Goal: Task Accomplishment & Management: Complete application form

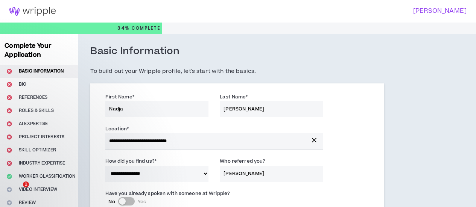
select select "*"
select select "US"
select select "*******"
select select "*"
select select "**********"
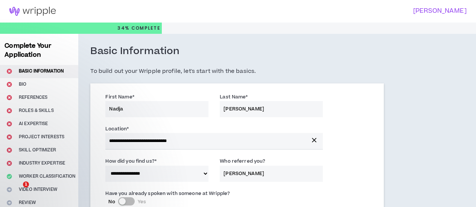
select select "**********"
select select "*****"
select select "**********"
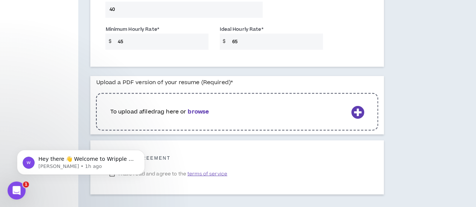
click at [200, 113] on b "browse" at bounding box center [198, 112] width 21 height 8
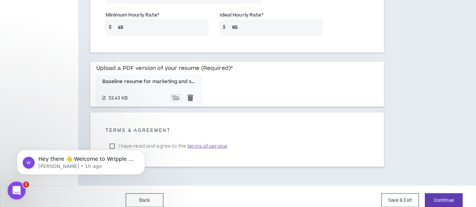
scroll to position [624, 0]
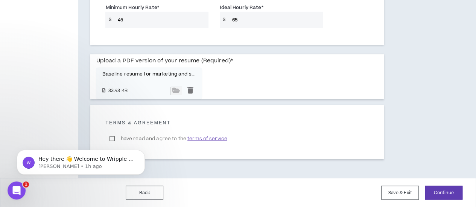
click at [111, 138] on body "Hey there 👋 Welcome to Wripple 🙌 Take a look around! If you have any questions,…" at bounding box center [81, 160] width 145 height 47
click at [112, 139] on body "Hey there 👋 Welcome to Wripple 🙌 Take a look around! If you have any questions,…" at bounding box center [81, 160] width 145 height 47
click at [437, 192] on button "Continue" at bounding box center [444, 193] width 38 height 14
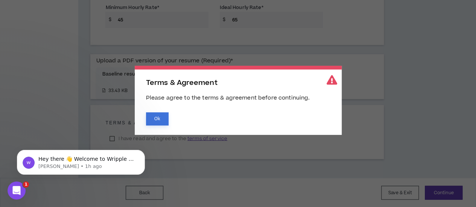
click at [162, 122] on button "Ok" at bounding box center [157, 119] width 23 height 13
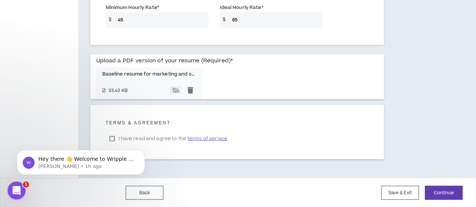
click at [113, 137] on body "Hey there 👋 Welcome to Wripple 🙌 Take a look around! If you have any questions,…" at bounding box center [81, 160] width 145 height 47
click at [143, 154] on icon "Dismiss notification" at bounding box center [143, 152] width 4 height 4
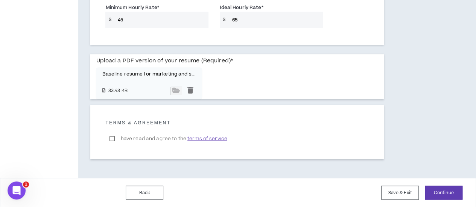
click at [111, 136] on label "I have read and agree to the terms of service" at bounding box center [167, 138] width 125 height 11
click at [445, 190] on button "Continue" at bounding box center [444, 193] width 38 height 14
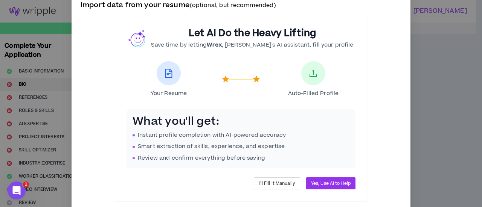
scroll to position [38, 0]
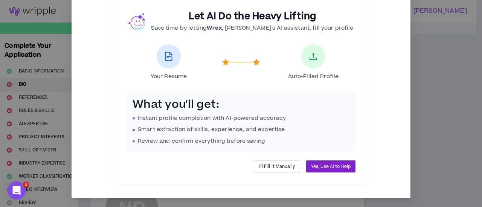
click at [345, 169] on span "Yes, Use AI to Help" at bounding box center [331, 166] width 40 height 7
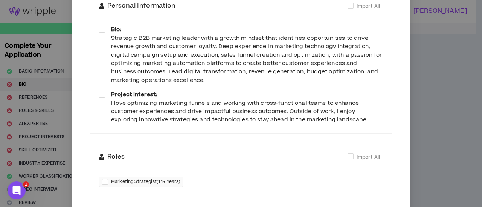
scroll to position [76, 0]
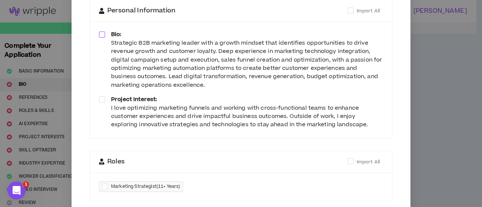
click at [100, 33] on span at bounding box center [102, 35] width 6 height 6
click at [99, 100] on span at bounding box center [102, 100] width 6 height 6
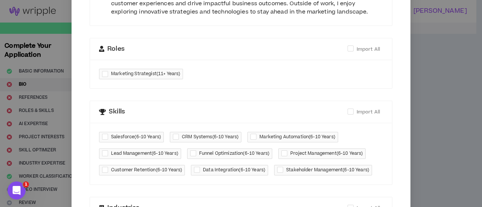
scroll to position [0, 0]
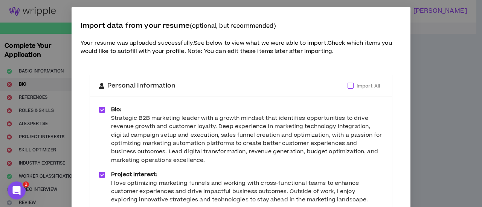
click at [347, 87] on span at bounding box center [350, 86] width 6 height 6
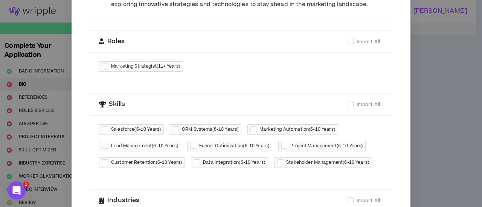
scroll to position [187, 0]
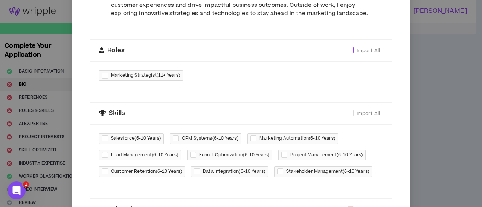
click at [347, 52] on span at bounding box center [350, 50] width 6 height 6
checkbox input "****"
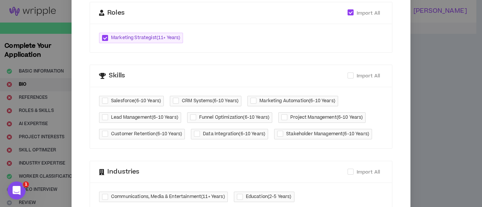
click at [104, 101] on div at bounding box center [106, 101] width 9 height 9
checkbox input "****"
click at [256, 99] on div at bounding box center [254, 101] width 9 height 9
checkbox input "****"
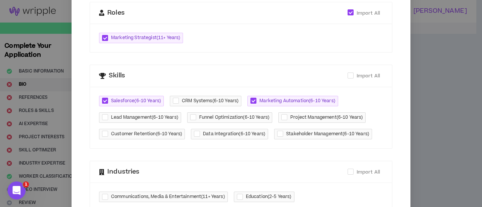
click at [283, 116] on div at bounding box center [285, 117] width 9 height 9
checkbox input "****"
click at [277, 137] on div at bounding box center [281, 134] width 9 height 9
checkbox input "****"
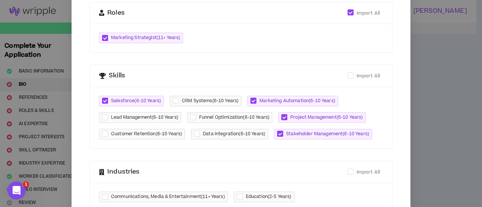
click at [190, 116] on div at bounding box center [194, 117] width 9 height 9
checkbox input "****"
click at [194, 134] on div at bounding box center [198, 134] width 9 height 9
checkbox input "****"
click at [102, 117] on div at bounding box center [106, 117] width 9 height 9
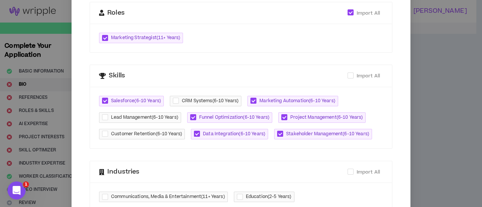
checkbox input "****"
click at [102, 134] on div at bounding box center [106, 134] width 9 height 9
checkbox input "****"
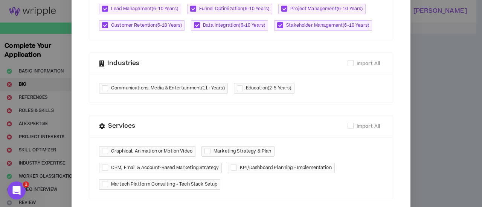
scroll to position [338, 0]
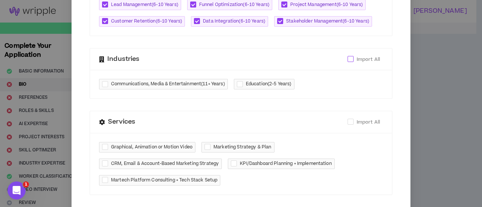
click at [347, 60] on span at bounding box center [350, 59] width 6 height 6
checkbox input "****"
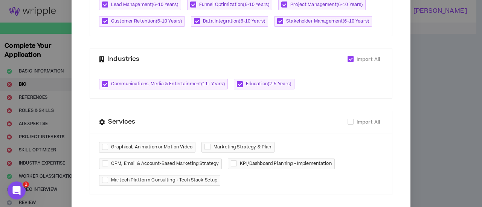
scroll to position [375, 0]
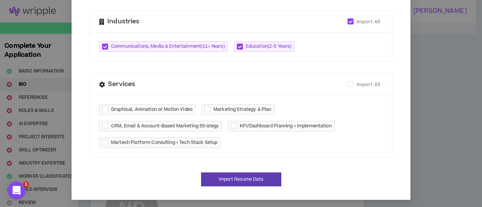
click at [205, 109] on div at bounding box center [208, 110] width 9 height 9
checkbox input "****"
click at [102, 125] on div at bounding box center [106, 126] width 9 height 9
checkbox input "****"
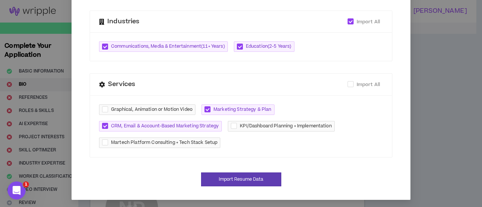
click at [103, 139] on div at bounding box center [106, 143] width 9 height 9
checkbox input "****"
click at [231, 124] on div at bounding box center [235, 126] width 9 height 9
checkbox input "****"
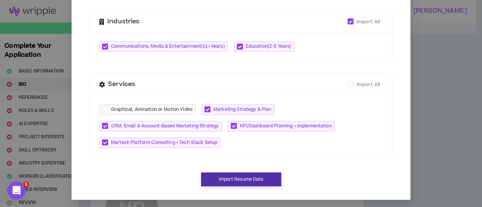
click at [236, 175] on button "Import Resume Data" at bounding box center [241, 180] width 80 height 14
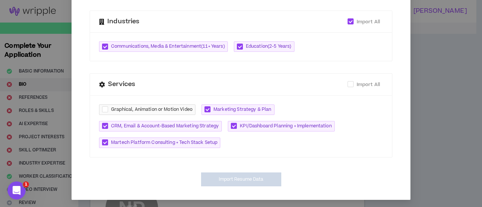
type textarea "**********"
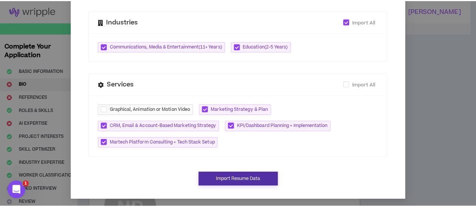
scroll to position [368, 0]
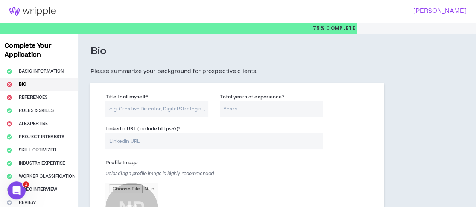
click at [163, 109] on input "Title I call myself *" at bounding box center [156, 109] width 103 height 16
click at [134, 108] on input "Marketing Strategist" at bounding box center [156, 109] width 103 height 16
type input "Marketing Funnel Strategist"
click at [233, 109] on input "Total years of experience *" at bounding box center [271, 109] width 103 height 16
type input "14"
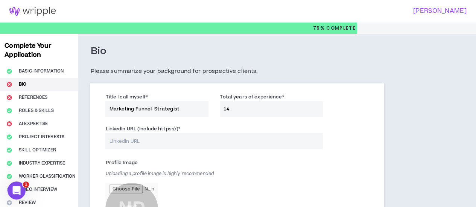
click at [123, 142] on input "LinkedIn URL (Include https://) *" at bounding box center [214, 141] width 218 height 16
paste input "[DOMAIN_NAME][URL]"
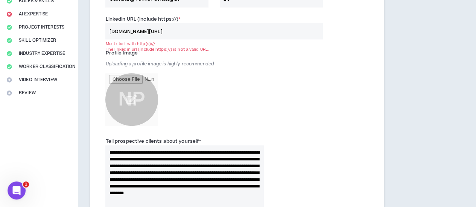
scroll to position [113, 0]
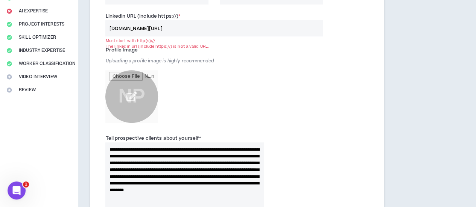
type input "[DOMAIN_NAME][URL]"
click at [131, 96] on input "file" at bounding box center [131, 96] width 53 height 53
click at [250, 120] on div "Profile Image Uploading a profile image is highly recommended NP" at bounding box center [191, 85] width 172 height 83
click at [246, 121] on div "Profile Image Uploading a profile image is highly recommended NP" at bounding box center [191, 85] width 172 height 83
click at [135, 94] on input "file" at bounding box center [131, 96] width 53 height 53
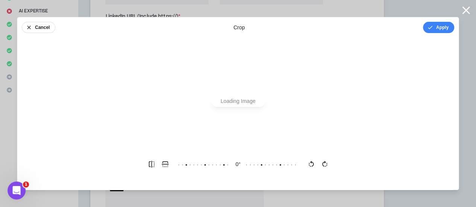
scroll to position [0, 0]
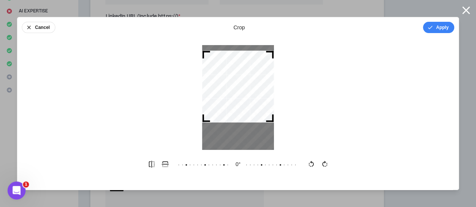
drag, startPoint x: 135, startPoint y: 94, endPoint x: 242, endPoint y: 83, distance: 107.1
click at [242, 83] on div at bounding box center [238, 87] width 72 height 72
drag, startPoint x: 271, startPoint y: 120, endPoint x: 270, endPoint y: 129, distance: 8.7
click at [270, 129] on div at bounding box center [238, 97] width 72 height 105
drag, startPoint x: 271, startPoint y: 120, endPoint x: 259, endPoint y: 123, distance: 12.1
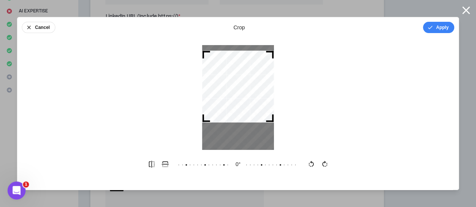
click at [271, 131] on div at bounding box center [238, 97] width 72 height 105
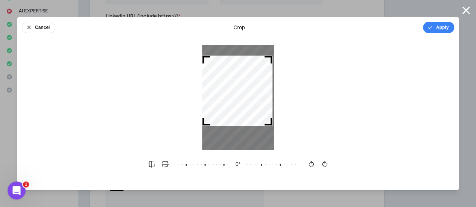
drag, startPoint x: 243, startPoint y: 105, endPoint x: 242, endPoint y: 110, distance: 4.9
click at [242, 110] on div at bounding box center [237, 91] width 70 height 70
click at [436, 26] on button "Apply" at bounding box center [438, 27] width 31 height 11
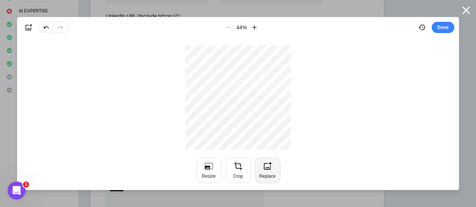
click at [264, 175] on div "Replace" at bounding box center [267, 177] width 17 height 6
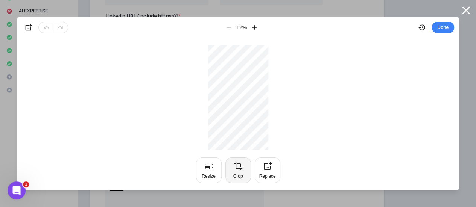
click at [240, 165] on icon "button" at bounding box center [238, 166] width 8 height 8
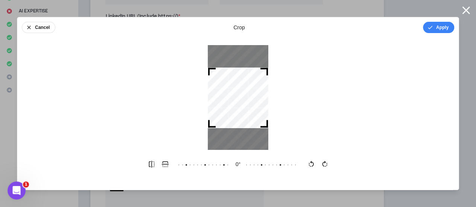
drag, startPoint x: 267, startPoint y: 125, endPoint x: 274, endPoint y: 152, distance: 27.8
click at [274, 152] on div "Cancel crop Apply 0 °" at bounding box center [238, 104] width 442 height 174
click at [327, 122] on div at bounding box center [238, 97] width 442 height 105
click at [438, 28] on button "Apply" at bounding box center [438, 27] width 31 height 11
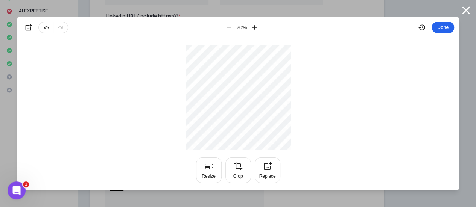
click at [443, 31] on button "Done" at bounding box center [443, 27] width 23 height 11
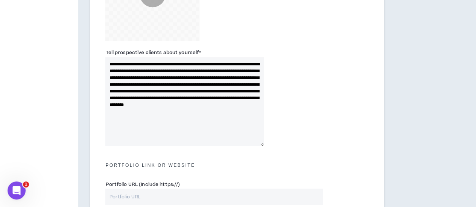
scroll to position [113, 0]
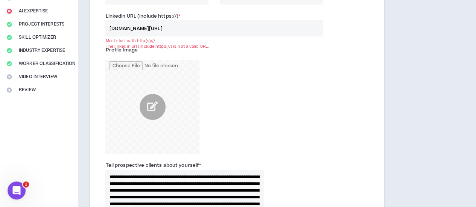
click at [292, 126] on div "Profile Image" at bounding box center [237, 100] width 274 height 117
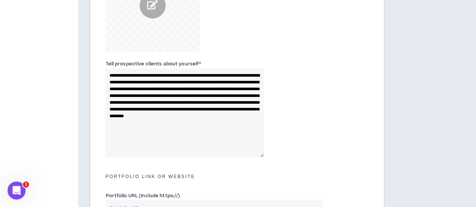
scroll to position [226, 0]
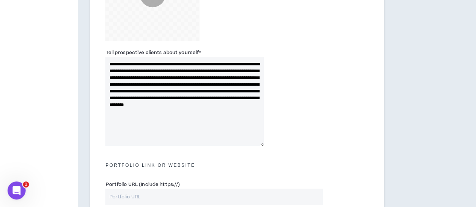
drag, startPoint x: 225, startPoint y: 104, endPoint x: 228, endPoint y: 122, distance: 19.1
click at [228, 122] on textarea "**********" at bounding box center [184, 101] width 158 height 89
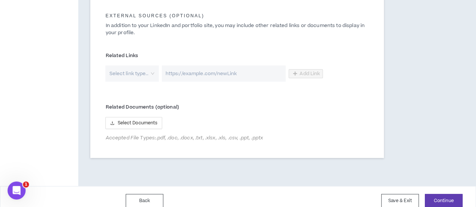
scroll to position [443, 0]
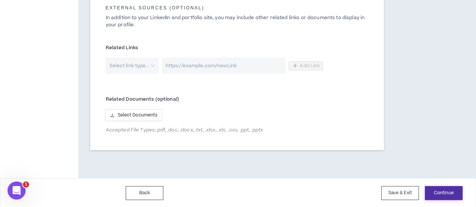
type textarea "**********"
click at [443, 196] on button "Continue" at bounding box center [444, 193] width 38 height 14
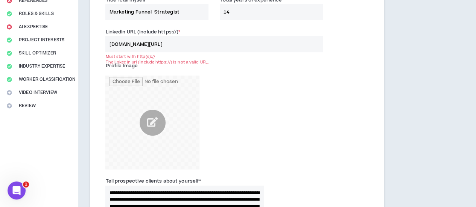
scroll to position [87, 0]
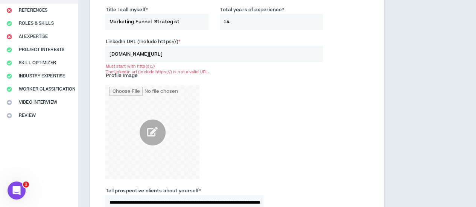
drag, startPoint x: 188, startPoint y: 53, endPoint x: 104, endPoint y: 49, distance: 84.0
click at [104, 49] on div "LinkedIn URL (Include https://) * [DOMAIN_NAME][URL] Must start with http(s)://…" at bounding box center [214, 50] width 229 height 24
paste input "[URL][DOMAIN_NAME]"
type input "[URL][DOMAIN_NAME]"
click at [251, 96] on div "Profile Image" at bounding box center [191, 125] width 172 height 110
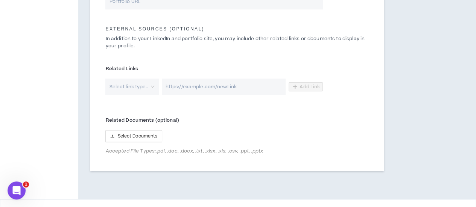
scroll to position [443, 0]
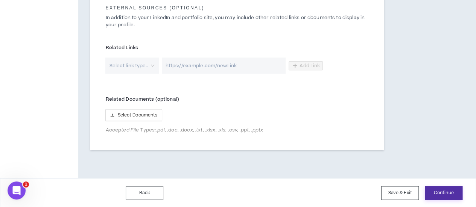
click at [444, 193] on button "Continue" at bounding box center [444, 193] width 38 height 14
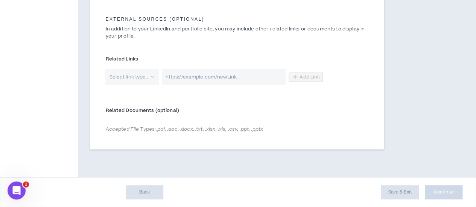
scroll to position [431, 0]
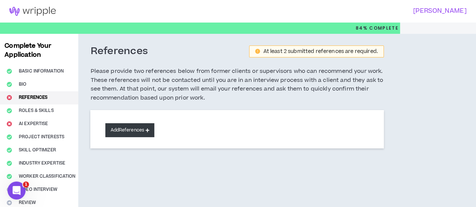
click at [121, 130] on button "Add References" at bounding box center [129, 130] width 49 height 14
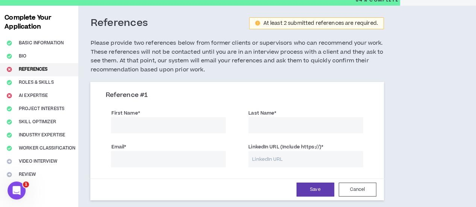
scroll to position [38, 0]
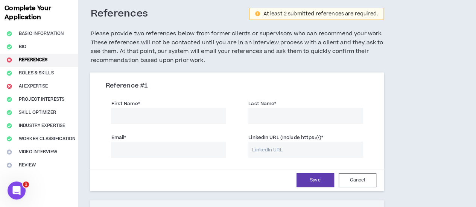
click at [137, 111] on input "First Name *" at bounding box center [168, 116] width 115 height 16
type input "Chike"
click at [296, 119] on input "Last Name *" at bounding box center [305, 116] width 115 height 16
type input "F"
type input "a"
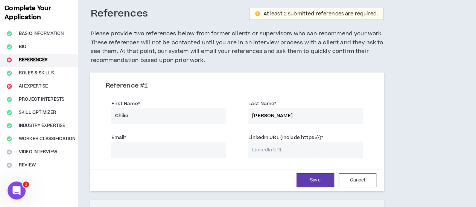
type input "[PERSON_NAME]"
click at [120, 148] on input "Email *" at bounding box center [168, 150] width 115 height 16
click at [199, 181] on div "Save Cancel" at bounding box center [237, 181] width 278 height 14
click at [122, 155] on input "Email *" at bounding box center [168, 150] width 115 height 16
type input "[EMAIL_ADDRESS][PERSON_NAME][DOMAIN_NAME]"
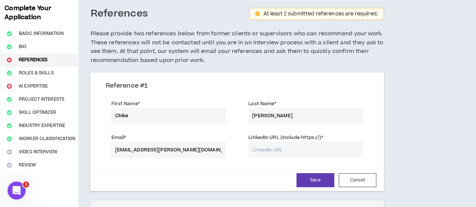
click at [249, 150] on input "LinkedIn URL (Include https://) *" at bounding box center [305, 150] width 115 height 16
paste input "[URL][DOMAIN_NAME]"
type input "[URL][DOMAIN_NAME]"
click at [297, 179] on button "Save" at bounding box center [316, 181] width 38 height 14
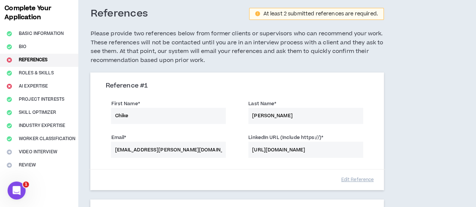
scroll to position [134, 0]
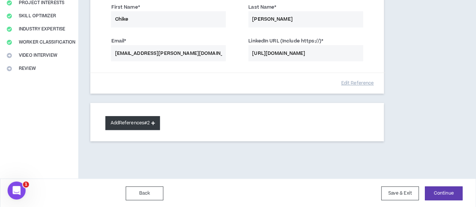
click at [142, 123] on button "Add References #2" at bounding box center [132, 123] width 55 height 14
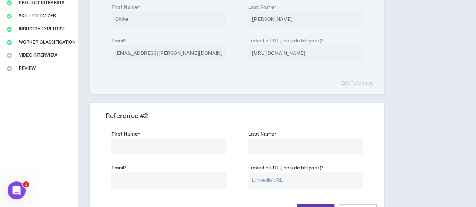
click at [145, 149] on input "First Name *" at bounding box center [168, 147] width 115 height 16
click at [260, 142] on input "Last Name *" at bounding box center [305, 147] width 115 height 16
drag, startPoint x: 168, startPoint y: 145, endPoint x: 106, endPoint y: 143, distance: 62.1
click at [106, 143] on div "First Name * [PERSON_NAME]" at bounding box center [168, 142] width 126 height 24
type input "[PERSON_NAME]"
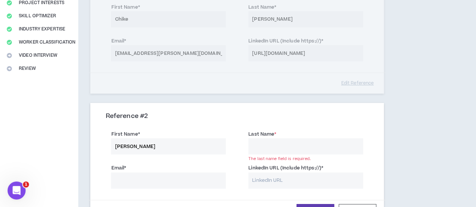
click at [270, 145] on input "Last Name *" at bounding box center [305, 147] width 115 height 16
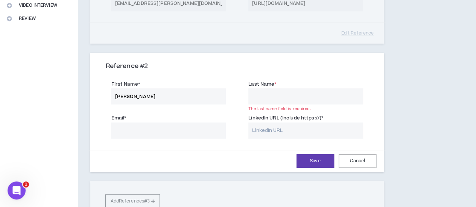
scroll to position [188, 0]
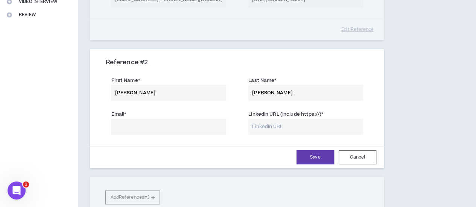
type input "[PERSON_NAME]"
click at [150, 124] on input "Email *" at bounding box center [168, 127] width 115 height 16
paste input "[EMAIL_ADDRESS][DOMAIN_NAME]"
type input "[EMAIL_ADDRESS][DOMAIN_NAME]"
paste input "[DOMAIN_NAME][URL]"
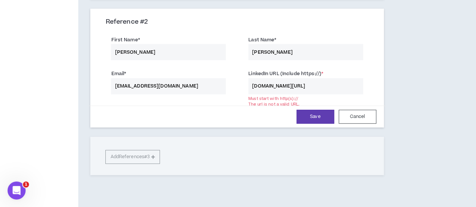
scroll to position [262, 0]
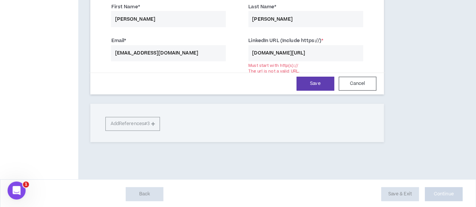
click at [253, 55] on input "[DOMAIN_NAME][URL]" at bounding box center [305, 53] width 115 height 16
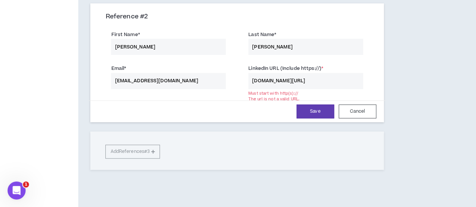
scroll to position [224, 0]
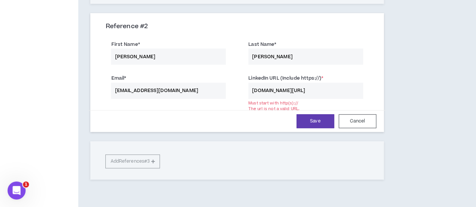
click at [248, 90] on input "[DOMAIN_NAME][URL]" at bounding box center [305, 91] width 115 height 16
type input "[DOMAIN_NAME][URL]"
drag, startPoint x: 315, startPoint y: 91, endPoint x: 227, endPoint y: 91, distance: 88.1
click at [237, 91] on div "LinkedIn URL (Include https://) * [DOMAIN_NAME][URL] Must start with http(s)://…" at bounding box center [305, 85] width 137 height 26
paste input "[URL][DOMAIN_NAME]"
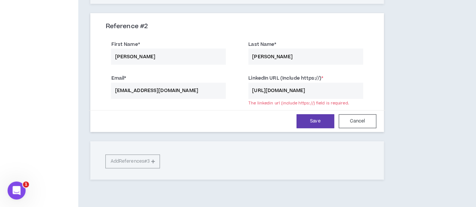
scroll to position [0, 11]
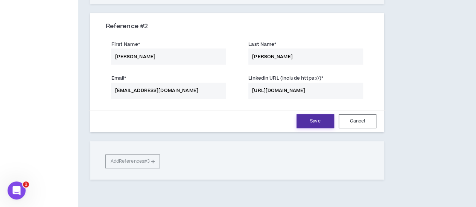
type input "[URL][DOMAIN_NAME]"
click at [301, 118] on button "Save" at bounding box center [316, 121] width 38 height 14
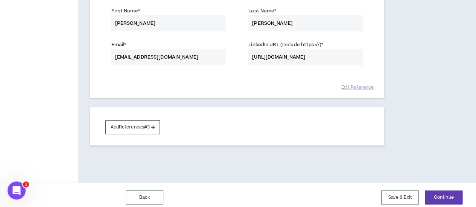
scroll to position [261, 0]
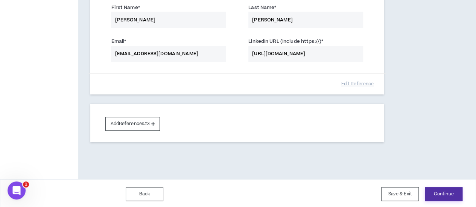
click at [451, 188] on button "Continue" at bounding box center [444, 194] width 38 height 14
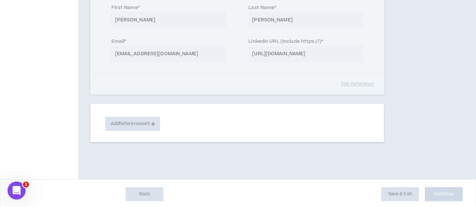
select select "***"
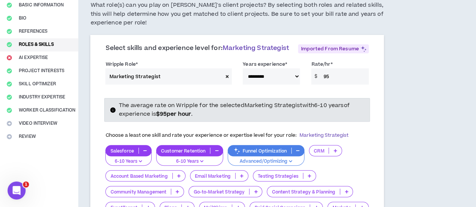
scroll to position [75, 0]
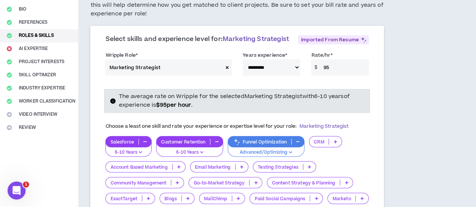
click at [223, 75] on span at bounding box center [227, 67] width 9 height 16
select select
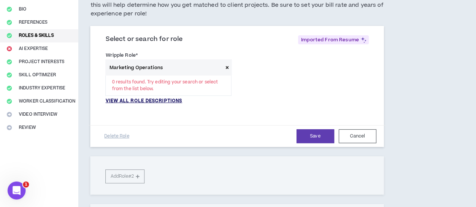
click at [142, 102] on p "VIEW ALL ROLE DESCRIPTIONS" at bounding box center [143, 101] width 77 height 7
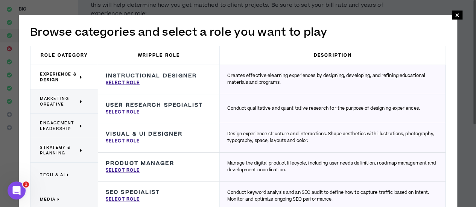
click at [62, 98] on span "Marketing Creative" at bounding box center [59, 101] width 38 height 11
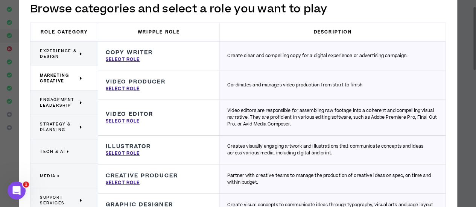
click at [64, 98] on span "Engagement Leadership" at bounding box center [59, 102] width 38 height 11
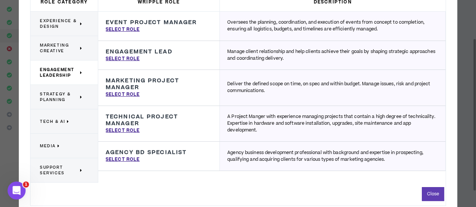
click at [50, 122] on span "Tech & AI" at bounding box center [52, 122] width 25 height 6
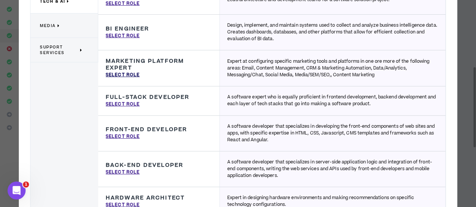
click at [125, 76] on p "Select Role" at bounding box center [123, 75] width 34 height 7
type input "Marketing Platform Expert"
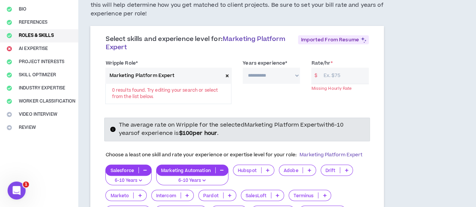
click at [275, 98] on div "**********" at bounding box center [271, 81] width 69 height 45
click at [237, 103] on div "**********" at bounding box center [271, 81] width 69 height 45
click at [279, 76] on select "**********" at bounding box center [271, 76] width 57 height 16
select select "**"
click at [243, 68] on select "**********" at bounding box center [271, 76] width 57 height 16
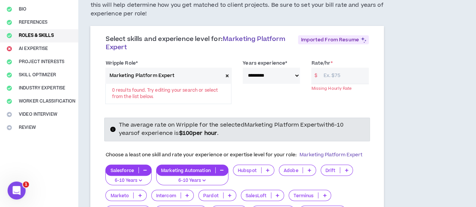
click at [320, 76] on input "Rate/hr *" at bounding box center [344, 76] width 49 height 16
type input "55"
click at [270, 107] on div "**********" at bounding box center [237, 83] width 274 height 53
click at [159, 92] on div "Marketing Platform Expert 0 results found. Try editing your search or select fr…" at bounding box center [168, 86] width 126 height 37
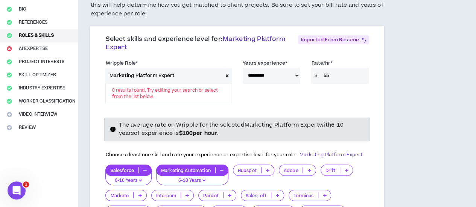
click at [158, 98] on div "Marketing Platform Expert 0 results found. Try editing your search or select fr…" at bounding box center [168, 86] width 126 height 37
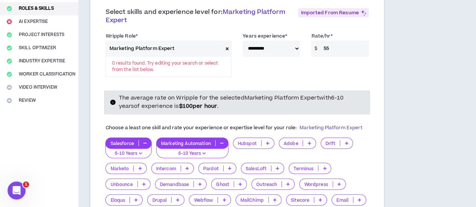
scroll to position [113, 0]
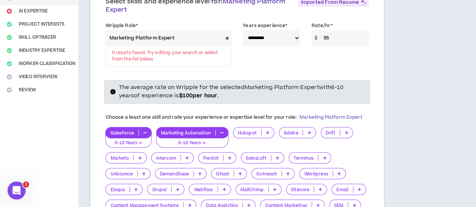
click at [226, 38] on icon at bounding box center [227, 38] width 3 height 4
select select
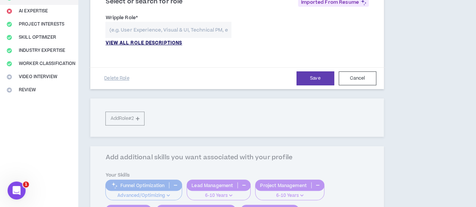
click at [160, 43] on p "VIEW ALL ROLE DESCRIPTIONS" at bounding box center [143, 43] width 77 height 7
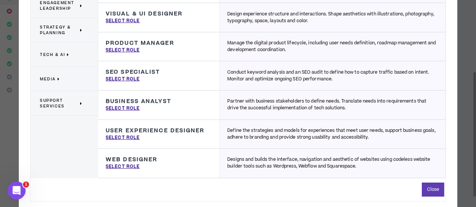
click at [61, 99] on span "Support Services" at bounding box center [59, 103] width 38 height 11
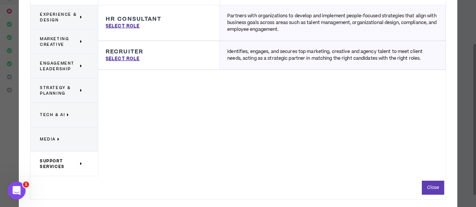
click at [60, 136] on p "Media" at bounding box center [61, 139] width 43 height 17
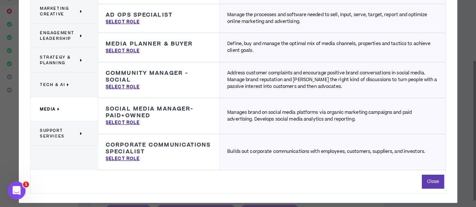
click at [61, 86] on span "Tech & AI" at bounding box center [52, 85] width 25 height 6
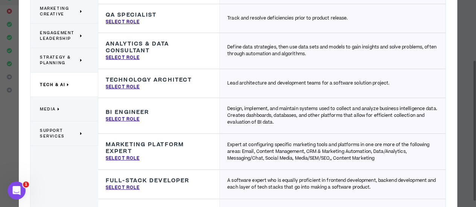
click at [56, 64] on span "Strategy & Planning" at bounding box center [59, 60] width 38 height 11
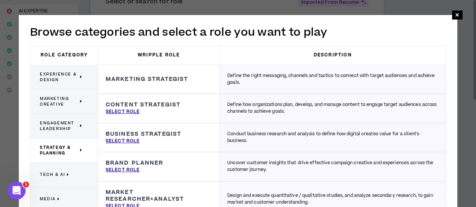
click at [155, 79] on h3 "Marketing Strategist" at bounding box center [147, 79] width 82 height 7
click at [142, 73] on div "Marketing Strategist Define the right messaging, channels and tactics to connec…" at bounding box center [159, 79] width 122 height 29
click at [457, 17] on span "×" at bounding box center [457, 15] width 5 height 9
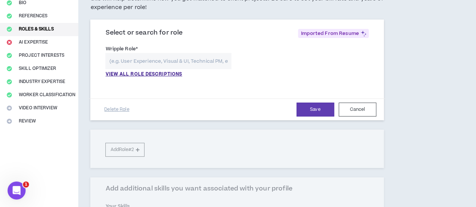
scroll to position [38, 0]
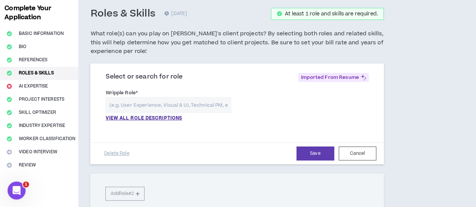
click at [134, 107] on input "text" at bounding box center [168, 105] width 126 height 16
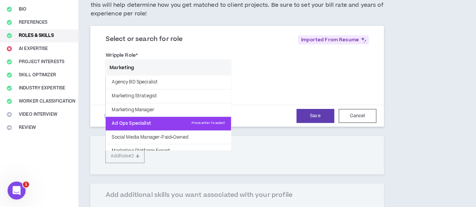
scroll to position [47, 0]
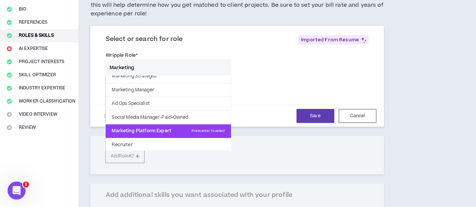
click at [146, 130] on p "Marketing Platform Expert Press enter to select" at bounding box center [168, 132] width 125 height 14
type input "Marketing Platform Expert"
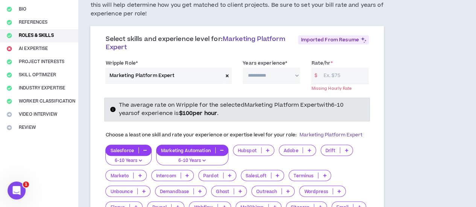
click at [249, 74] on select "**********" at bounding box center [271, 76] width 57 height 16
click at [243, 68] on select "**********" at bounding box center [271, 76] width 57 height 16
click at [271, 73] on select "**********" at bounding box center [271, 76] width 57 height 16
select select "**"
click at [243, 68] on select "**********" at bounding box center [271, 76] width 57 height 16
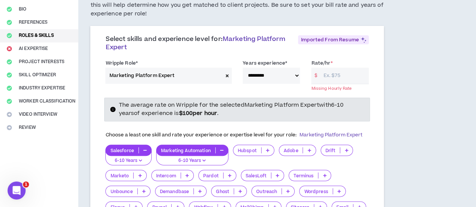
click at [223, 75] on span at bounding box center [227, 76] width 9 height 16
select select
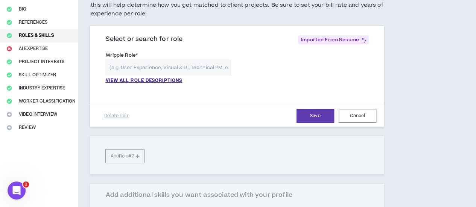
click at [146, 70] on input "text" at bounding box center [168, 67] width 126 height 16
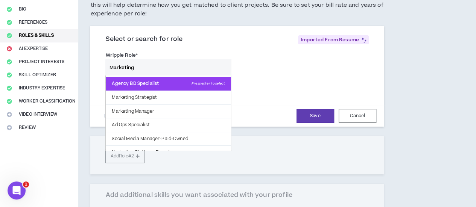
scroll to position [38, 0]
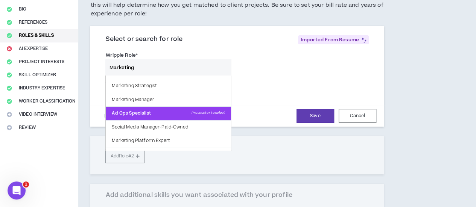
click at [140, 113] on p "Ad Ops Specialist Press enter to select" at bounding box center [168, 114] width 125 height 14
type input "Ad Ops Specialist"
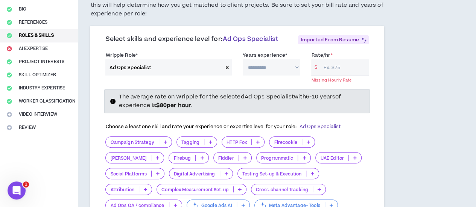
click at [320, 75] on input "Rate/hr *" at bounding box center [344, 67] width 49 height 16
click at [223, 76] on span at bounding box center [227, 67] width 9 height 16
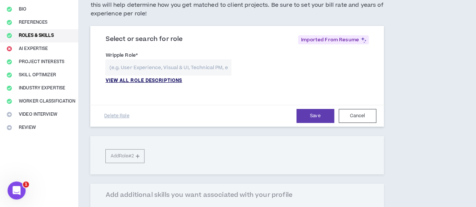
click at [115, 80] on p "VIEW ALL ROLE DESCRIPTIONS" at bounding box center [143, 81] width 77 height 7
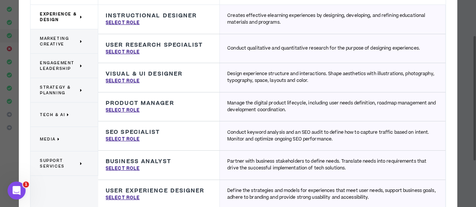
click at [50, 138] on span "Media" at bounding box center [48, 140] width 16 height 6
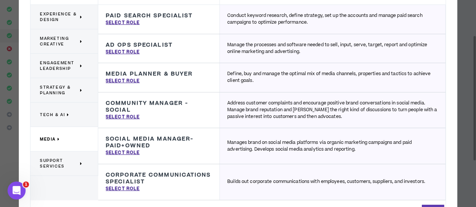
click at [56, 113] on span "Tech & AI" at bounding box center [52, 115] width 25 height 6
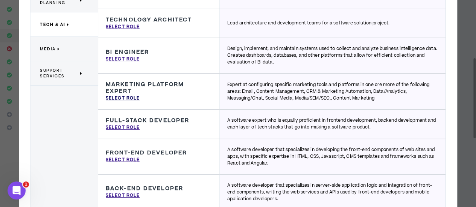
click at [127, 96] on p "Select Role" at bounding box center [123, 98] width 34 height 7
type input "Marketing Platform Expert"
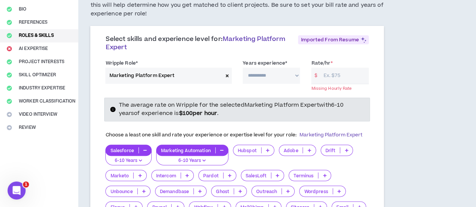
click at [250, 73] on select "**********" at bounding box center [271, 76] width 57 height 16
select select "**"
click at [243, 68] on select "**********" at bounding box center [271, 76] width 57 height 16
click at [320, 74] on input "Rate/hr *" at bounding box center [344, 76] width 49 height 16
type input "1"
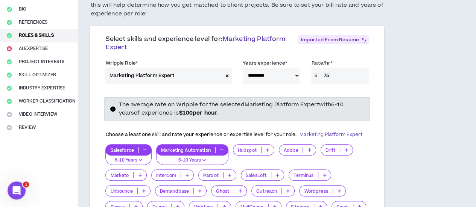
type input "75"
click at [201, 85] on div "**********" at bounding box center [237, 73] width 274 height 32
click at [226, 74] on icon at bounding box center [227, 76] width 3 height 4
select select
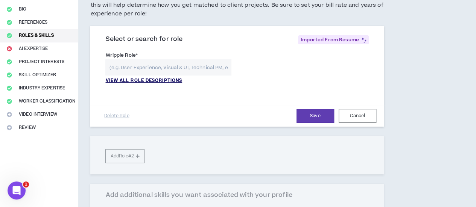
click at [145, 82] on p "VIEW ALL ROLE DESCRIPTIONS" at bounding box center [143, 81] width 77 height 7
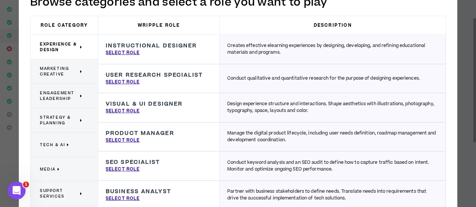
click at [59, 70] on span "Marketing Creative" at bounding box center [59, 71] width 38 height 11
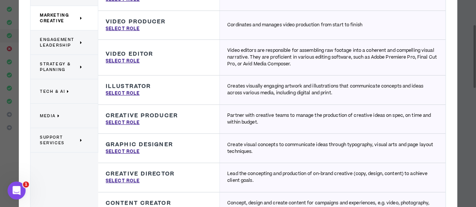
click at [41, 41] on span "Engagement Leadership" at bounding box center [59, 42] width 38 height 11
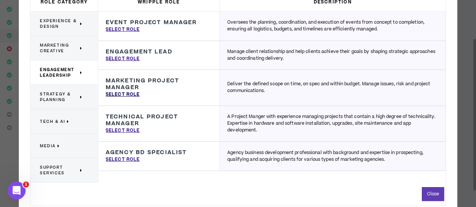
click at [123, 96] on p "Select Role" at bounding box center [123, 94] width 34 height 7
type input "Marketing Project Manager"
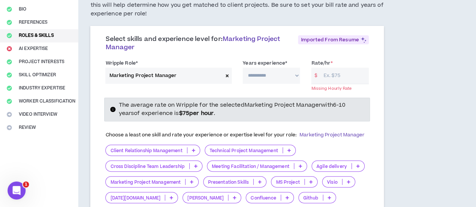
click at [273, 75] on select "**********" at bounding box center [271, 76] width 57 height 16
select select "***"
click at [243, 68] on select "**********" at bounding box center [271, 76] width 57 height 16
click at [320, 76] on input "Rate/hr *" at bounding box center [344, 76] width 49 height 16
type input "7"
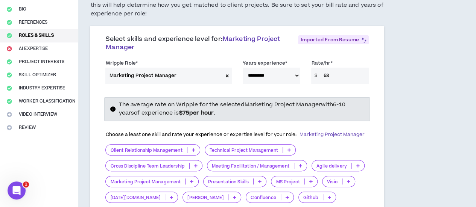
type input "68"
click at [272, 87] on div "**********" at bounding box center [237, 73] width 274 height 32
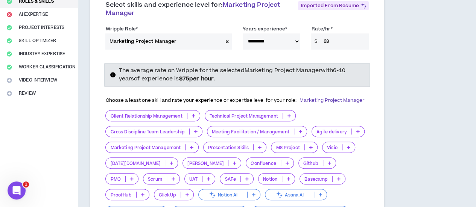
scroll to position [151, 0]
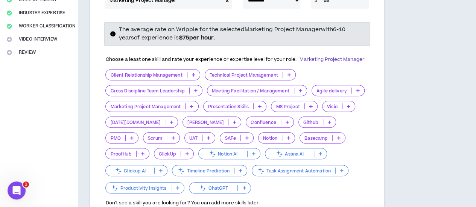
click at [199, 93] on div "Cross Discipline Team Leadership" at bounding box center [153, 90] width 97 height 11
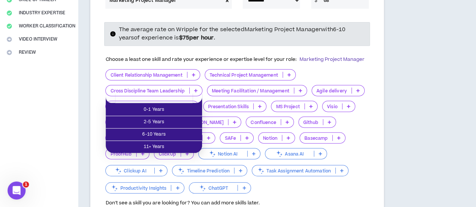
click at [150, 63] on h5 "Choose a least one skill and rate your experience or expertise level for your r…" at bounding box center [234, 60] width 259 height 8
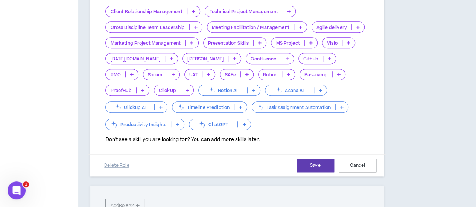
scroll to position [226, 0]
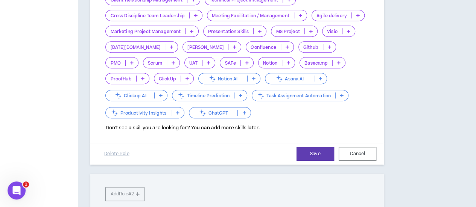
click at [193, 33] on icon at bounding box center [191, 31] width 3 height 4
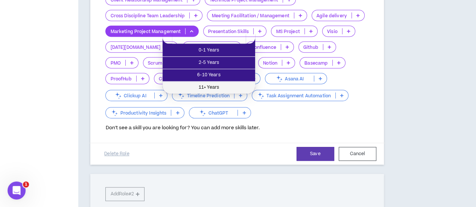
click at [213, 84] on span "11+ Years" at bounding box center [209, 88] width 84 height 8
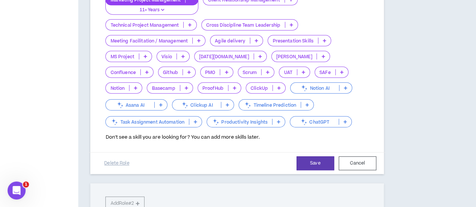
click at [276, 46] on div "Presentation Skills" at bounding box center [300, 40] width 64 height 11
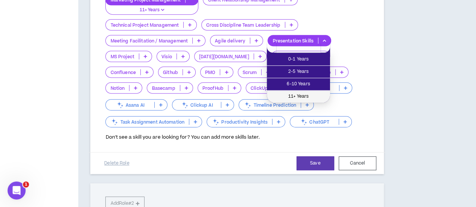
click at [283, 98] on span "11+ Years" at bounding box center [298, 97] width 54 height 8
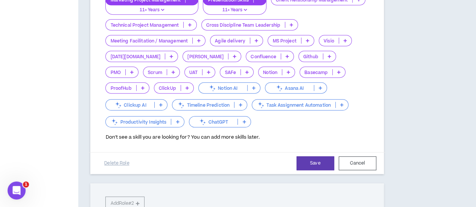
click at [246, 59] on p "Confluence" at bounding box center [263, 57] width 34 height 6
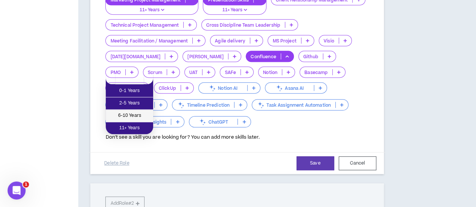
click at [130, 113] on span "6-10 Years" at bounding box center [129, 116] width 38 height 8
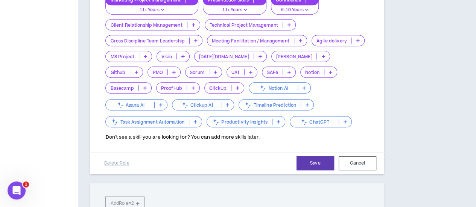
click at [302, 3] on p "Confluence" at bounding box center [288, 0] width 34 height 6
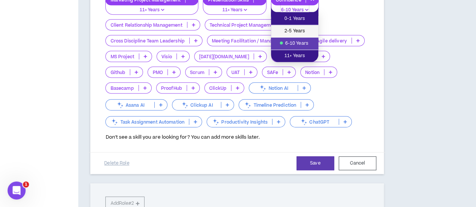
click at [294, 26] on li "2-5 Years" at bounding box center [294, 31] width 47 height 12
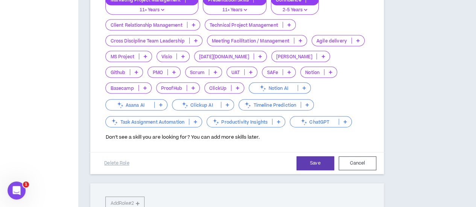
click at [299, 3] on p "Confluence" at bounding box center [288, 0] width 34 height 6
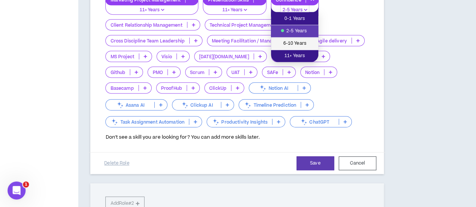
click at [299, 44] on span "6-10 Years" at bounding box center [295, 44] width 38 height 8
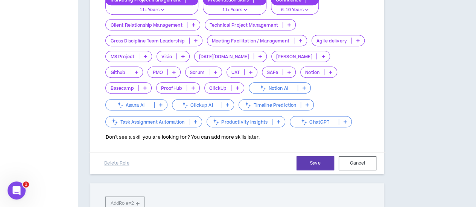
click at [126, 91] on p "Basecamp" at bounding box center [122, 88] width 32 height 6
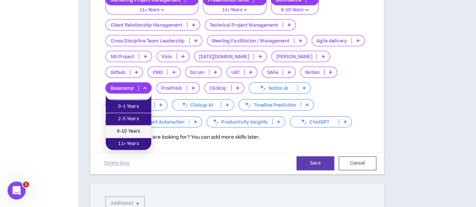
click at [129, 127] on li "6-10 Years" at bounding box center [129, 132] width 46 height 12
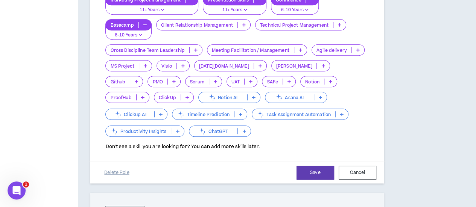
click at [303, 101] on div "Asana AI" at bounding box center [296, 97] width 62 height 11
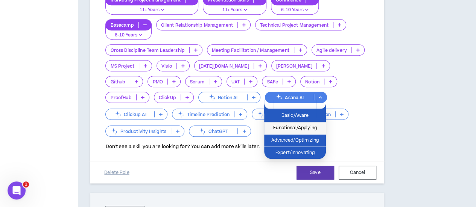
click at [305, 131] on span "Functional/Applying" at bounding box center [295, 128] width 53 height 8
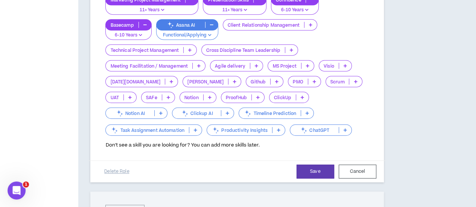
click at [176, 133] on p "Task Assignment Automation" at bounding box center [147, 131] width 83 height 6
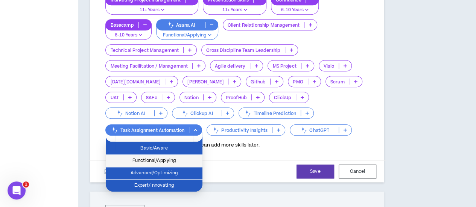
click at [174, 158] on span "Functional/Applying" at bounding box center [154, 161] width 88 height 8
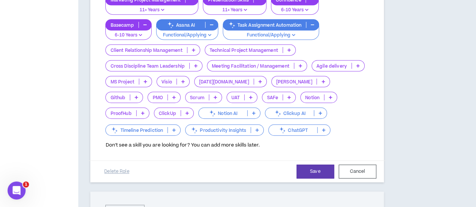
click at [289, 133] on p "ChatGPT" at bounding box center [293, 131] width 49 height 6
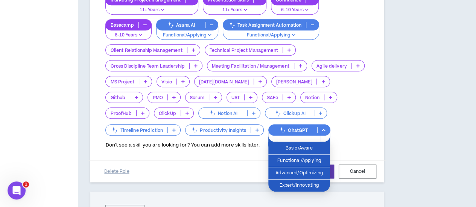
click at [334, 126] on div "Marketing Project Management 11+ Years Presentation Skills 11+ Years Confluence…" at bounding box center [236, 65] width 263 height 143
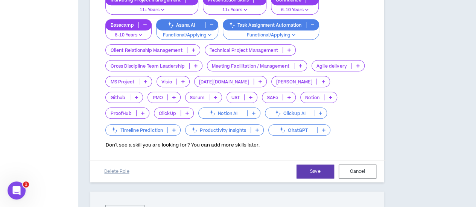
drag, startPoint x: 317, startPoint y: 46, endPoint x: 302, endPoint y: 35, distance: 18.8
click at [302, 35] on div "Task Assignment Automation Functional/Applying" at bounding box center [271, 29] width 97 height 21
click at [311, 67] on div "Marketing Project Management 11+ Years Presentation Skills 11+ Years Confluence…" at bounding box center [236, 65] width 263 height 143
click at [161, 69] on p "Cross Discipline Team Leadership" at bounding box center [147, 66] width 83 height 6
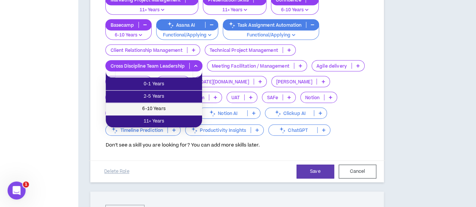
click at [168, 107] on span "6-10 Years" at bounding box center [153, 109] width 87 height 8
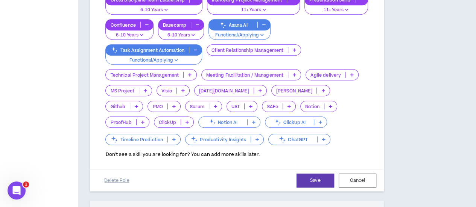
click at [306, 78] on p "Agile delivery" at bounding box center [326, 75] width 40 height 6
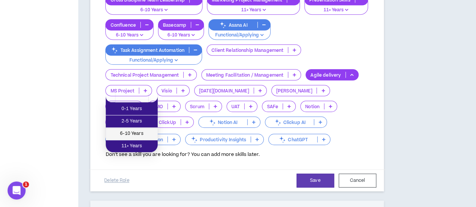
click at [133, 131] on span "6-10 Years" at bounding box center [131, 134] width 43 height 8
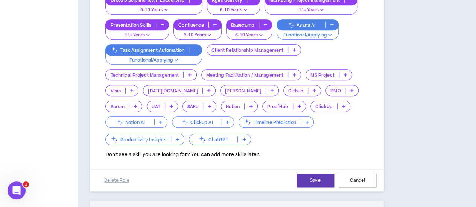
scroll to position [264, 0]
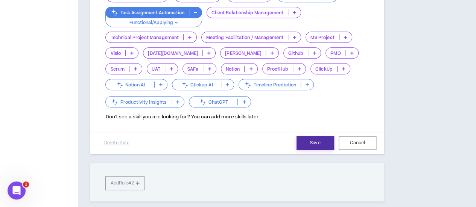
click at [304, 150] on button "Save" at bounding box center [316, 143] width 38 height 14
select select "***"
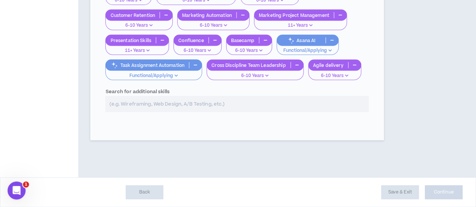
scroll to position [338, 0]
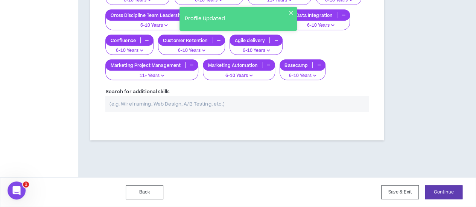
click at [131, 105] on input "text" at bounding box center [236, 104] width 263 height 16
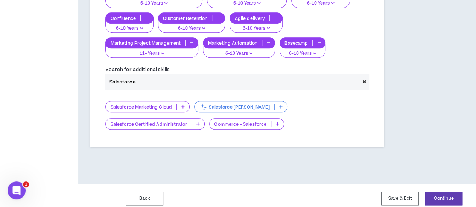
click at [145, 110] on p "Salesforce Marketing Cloud" at bounding box center [141, 107] width 71 height 6
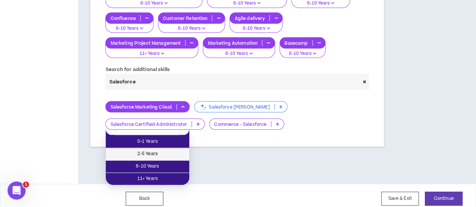
click at [148, 155] on span "2-5 Years" at bounding box center [147, 154] width 75 height 8
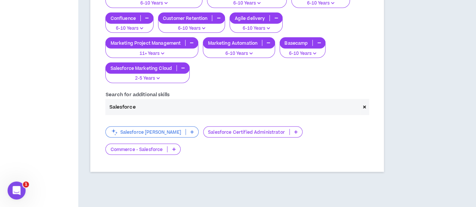
drag, startPoint x: 127, startPoint y: 106, endPoint x: 106, endPoint y: 103, distance: 21.0
click at [106, 103] on input "Salesforce" at bounding box center [232, 107] width 254 height 16
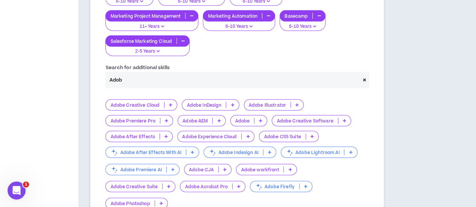
scroll to position [376, 0]
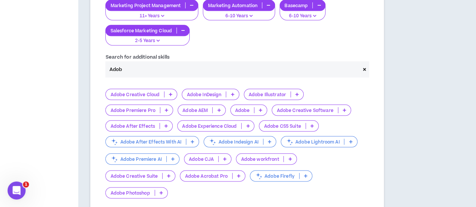
click at [215, 123] on p "Adobe Experience Cloud" at bounding box center [210, 126] width 64 height 6
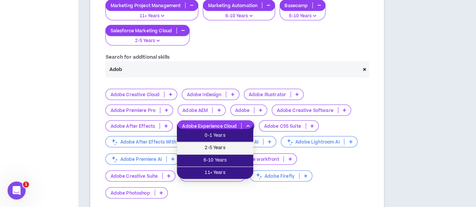
click at [218, 148] on span "2-5 Years" at bounding box center [214, 148] width 67 height 8
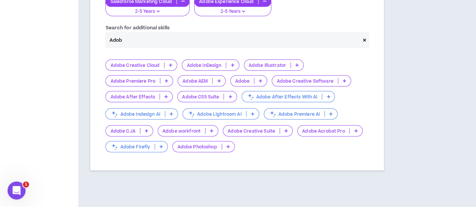
scroll to position [413, 0]
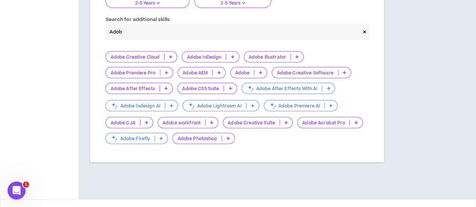
drag, startPoint x: 133, startPoint y: 54, endPoint x: 108, endPoint y: 54, distance: 24.8
click at [108, 40] on input "Adob" at bounding box center [232, 32] width 254 height 16
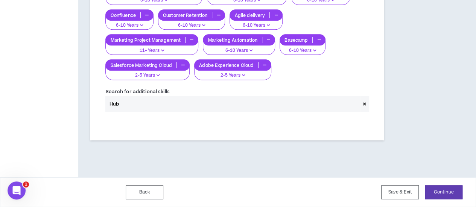
scroll to position [375, 0]
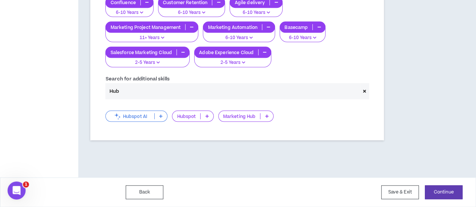
click at [243, 117] on p "Marketing Hub" at bounding box center [240, 117] width 42 height 6
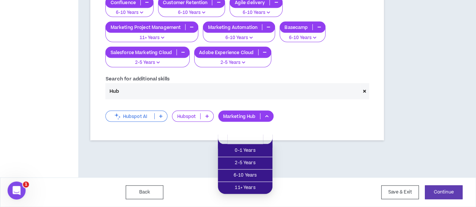
click at [192, 119] on p "Hubspot" at bounding box center [186, 117] width 28 height 6
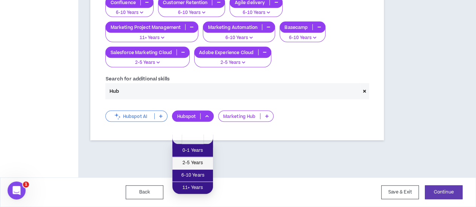
click at [197, 159] on span "2-5 Years" at bounding box center [193, 163] width 32 height 8
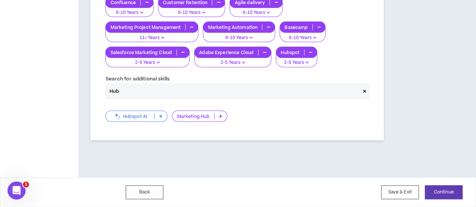
drag, startPoint x: 121, startPoint y: 93, endPoint x: 100, endPoint y: 89, distance: 21.1
click at [100, 89] on div "Search for additional skills Hub" at bounding box center [237, 87] width 274 height 24
type input "Ein"
click at [134, 117] on p "Salesforce [PERSON_NAME]" at bounding box center [145, 117] width 79 height 6
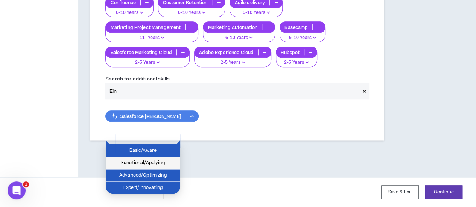
click at [136, 159] on span "Functional/Applying" at bounding box center [143, 163] width 66 height 8
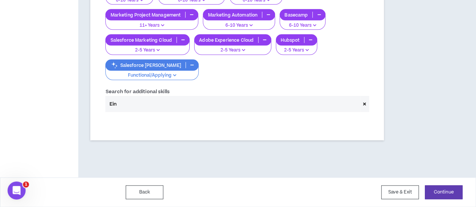
scroll to position [363, 0]
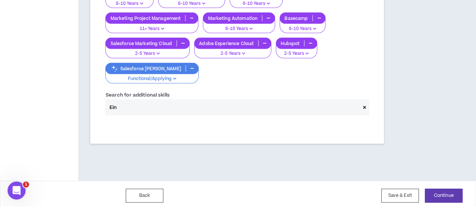
drag, startPoint x: 147, startPoint y: 106, endPoint x: 80, endPoint y: 103, distance: 67.1
type input "Sales"
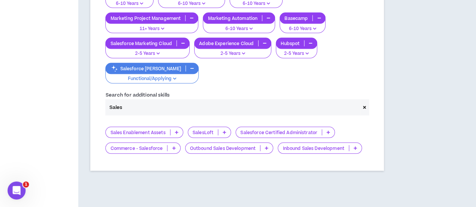
drag, startPoint x: 153, startPoint y: 105, endPoint x: 86, endPoint y: 96, distance: 68.0
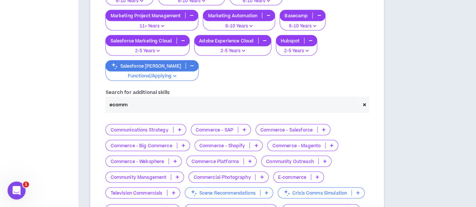
scroll to position [401, 0]
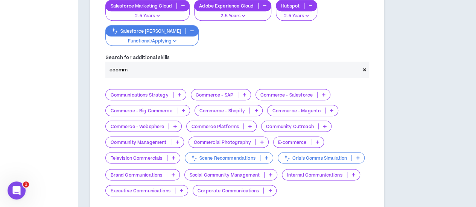
click at [299, 140] on p "E-commerce" at bounding box center [292, 143] width 37 height 6
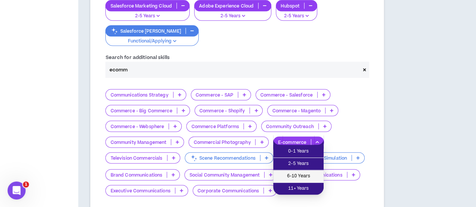
click at [297, 174] on span "6-10 Years" at bounding box center [298, 176] width 41 height 8
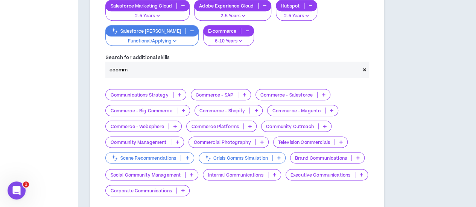
drag, startPoint x: 138, startPoint y: 88, endPoint x: 102, endPoint y: 88, distance: 36.1
click at [102, 78] on div "Search for additional skills ecomm" at bounding box center [237, 65] width 274 height 24
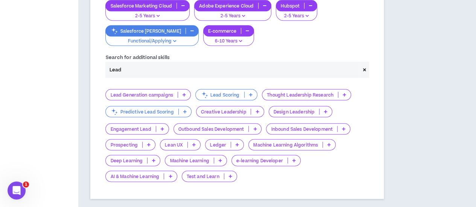
type input "Lead"
click at [223, 98] on p "Lead Scoring" at bounding box center [220, 95] width 49 height 6
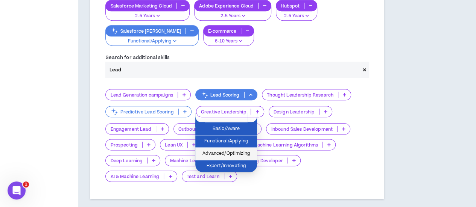
click at [222, 152] on span "Advanced/Optimizing" at bounding box center [226, 154] width 53 height 8
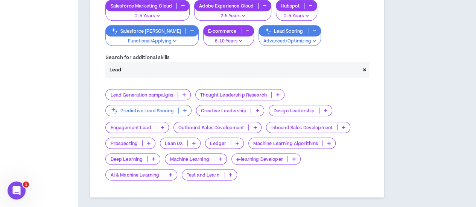
click at [169, 114] on p "Predictive Lead Scoring" at bounding box center [142, 111] width 72 height 6
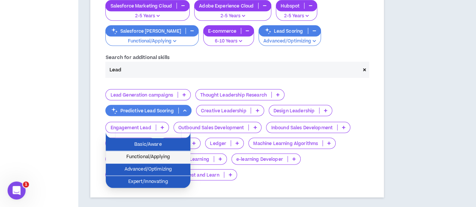
click at [166, 157] on span "Functional/Applying" at bounding box center [148, 157] width 76 height 8
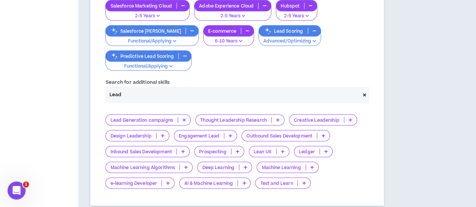
click at [159, 117] on p "Lead Generation campaigns" at bounding box center [142, 120] width 72 height 6
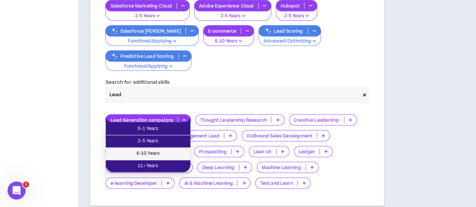
click at [159, 151] on span "6-10 Years" at bounding box center [148, 154] width 76 height 8
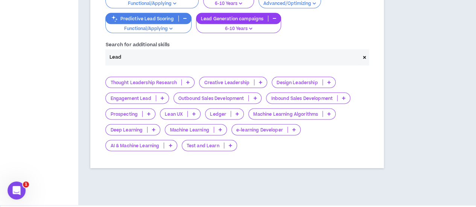
scroll to position [487, 0]
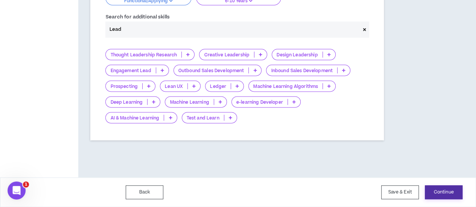
click at [443, 189] on button "Continue" at bounding box center [444, 193] width 38 height 14
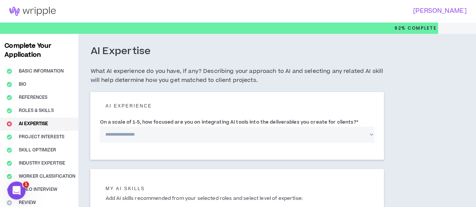
scroll to position [38, 0]
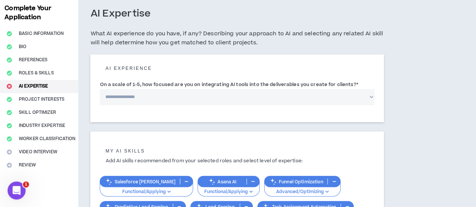
click at [128, 103] on select "**********" at bounding box center [237, 97] width 274 height 16
select select "*"
click at [100, 98] on select "**********" at bounding box center [237, 97] width 274 height 16
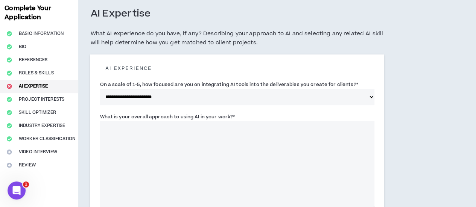
scroll to position [75, 0]
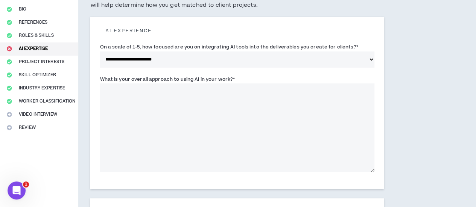
click at [148, 125] on textarea "What is your overall approach to using AI in your work? *" at bounding box center [237, 128] width 274 height 89
drag, startPoint x: 240, startPoint y: 84, endPoint x: 101, endPoint y: 87, distance: 139.3
click at [101, 87] on div "What is your overall approach to using AI in your work? * This field is require…" at bounding box center [237, 123] width 274 height 97
copy label "What is your overall approach to using AI in your work? *"
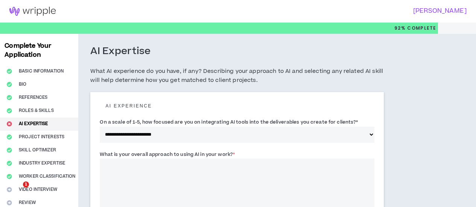
select select "*"
